Goal: Find specific page/section: Find specific page/section

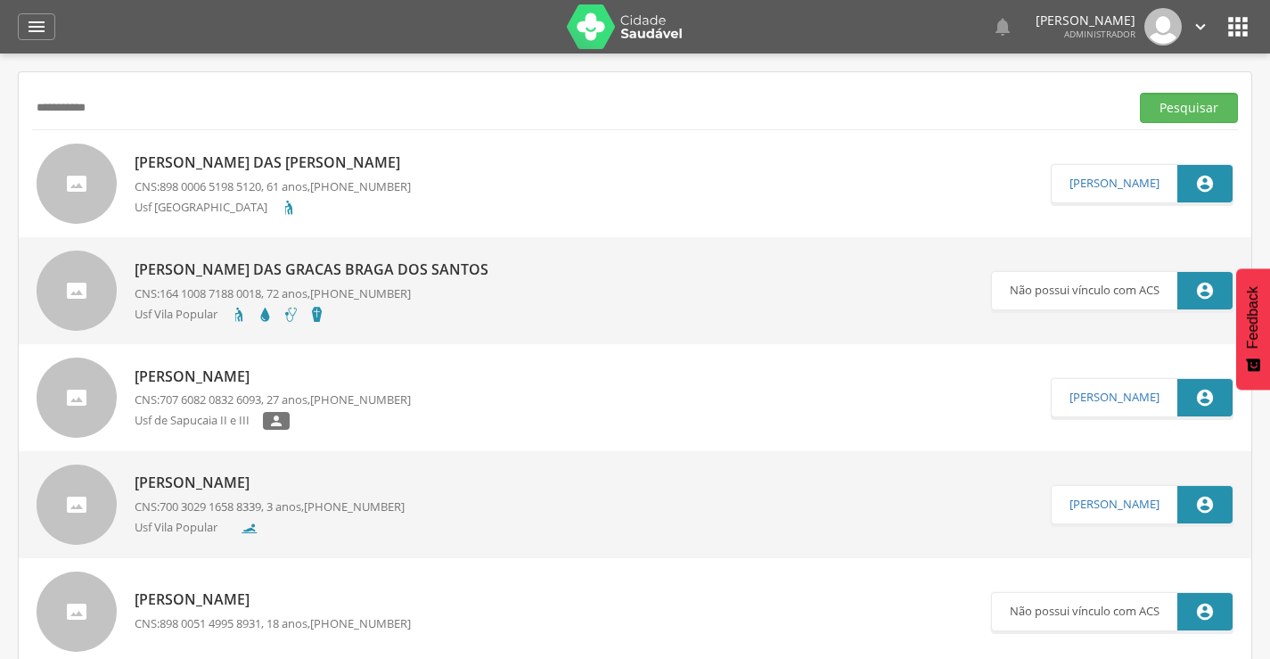
drag, startPoint x: 0, startPoint y: 0, endPoint x: 24, endPoint y: 103, distance: 106.1
type input "**********"
click at [1190, 115] on button "Pesquisar" at bounding box center [1189, 108] width 98 height 30
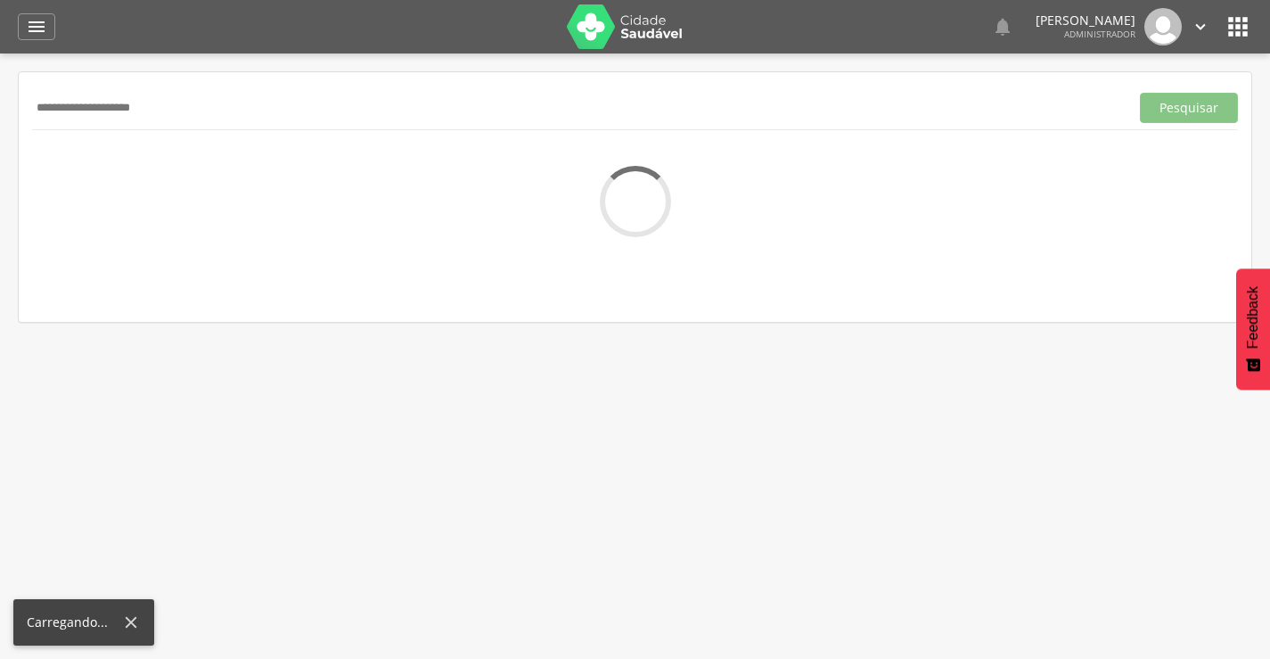
click at [446, 395] on div " Supervisão  Distritos  Ubs adicionar ubs  Coordenador: - Olinda / PE Inter…" at bounding box center [635, 382] width 1270 height 659
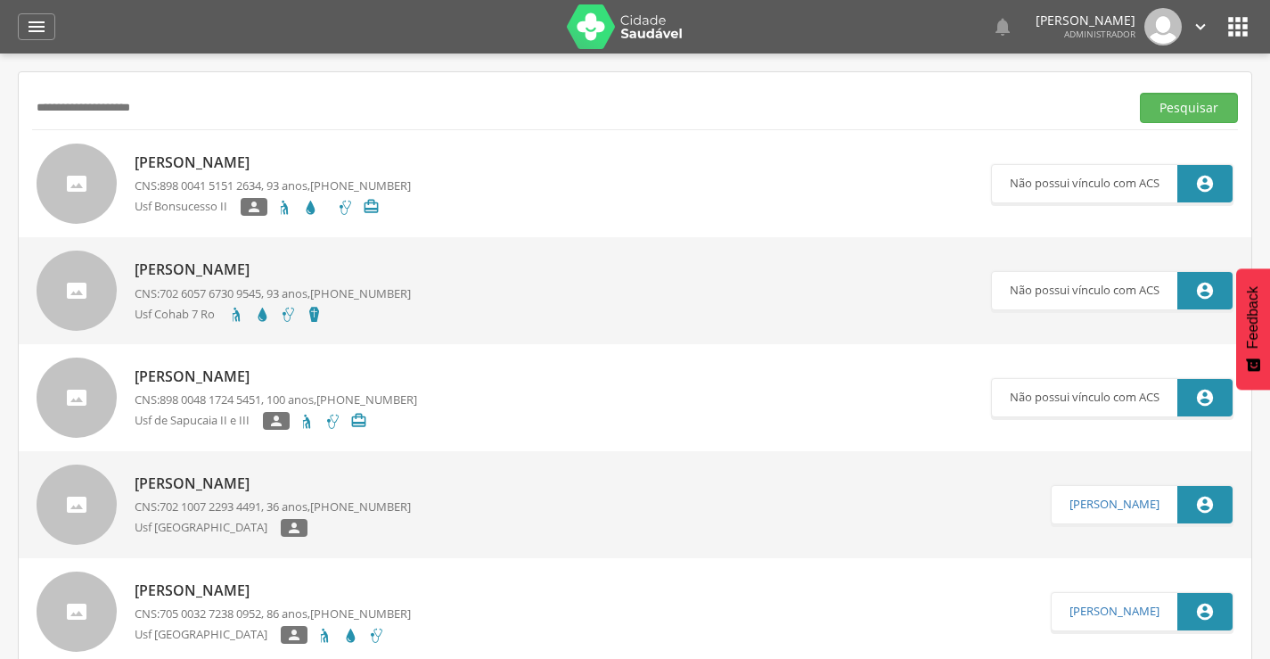
click at [1233, 27] on icon "" at bounding box center [1237, 26] width 29 height 29
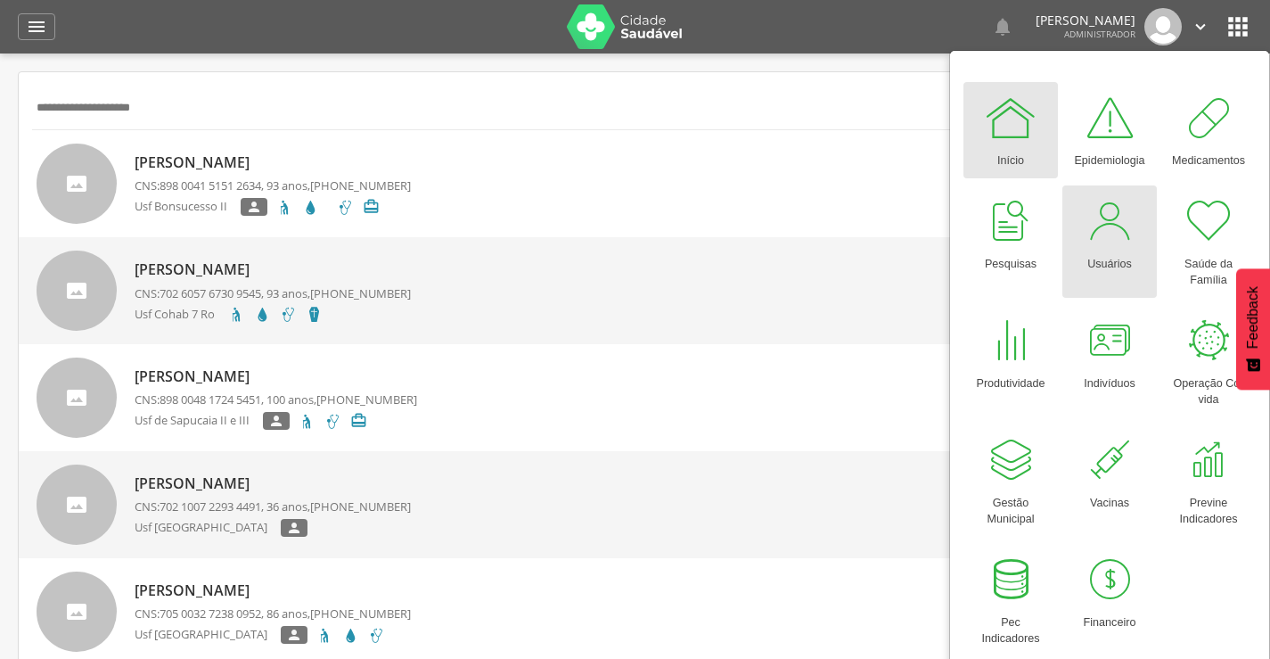
click at [1105, 239] on div at bounding box center [1109, 220] width 53 height 53
